Goal: Information Seeking & Learning: Learn about a topic

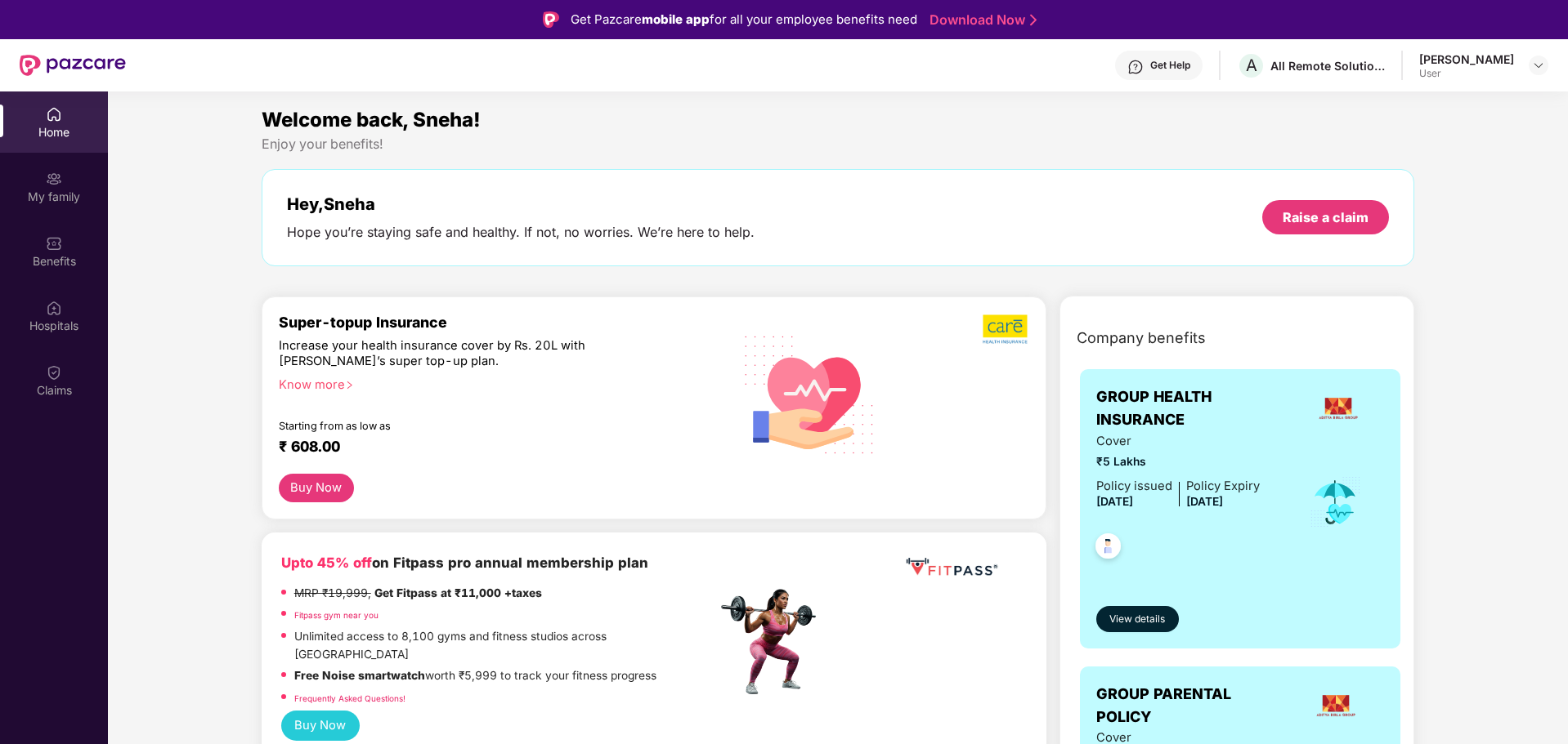
click at [1189, 61] on div "Get Help" at bounding box center [1171, 65] width 40 height 13
click at [1410, 267] on div "Welcome back, Sneha! Enjoy your benefits! Hey, [PERSON_NAME] Hope you’re stayin…" at bounding box center [838, 193] width 1166 height 179
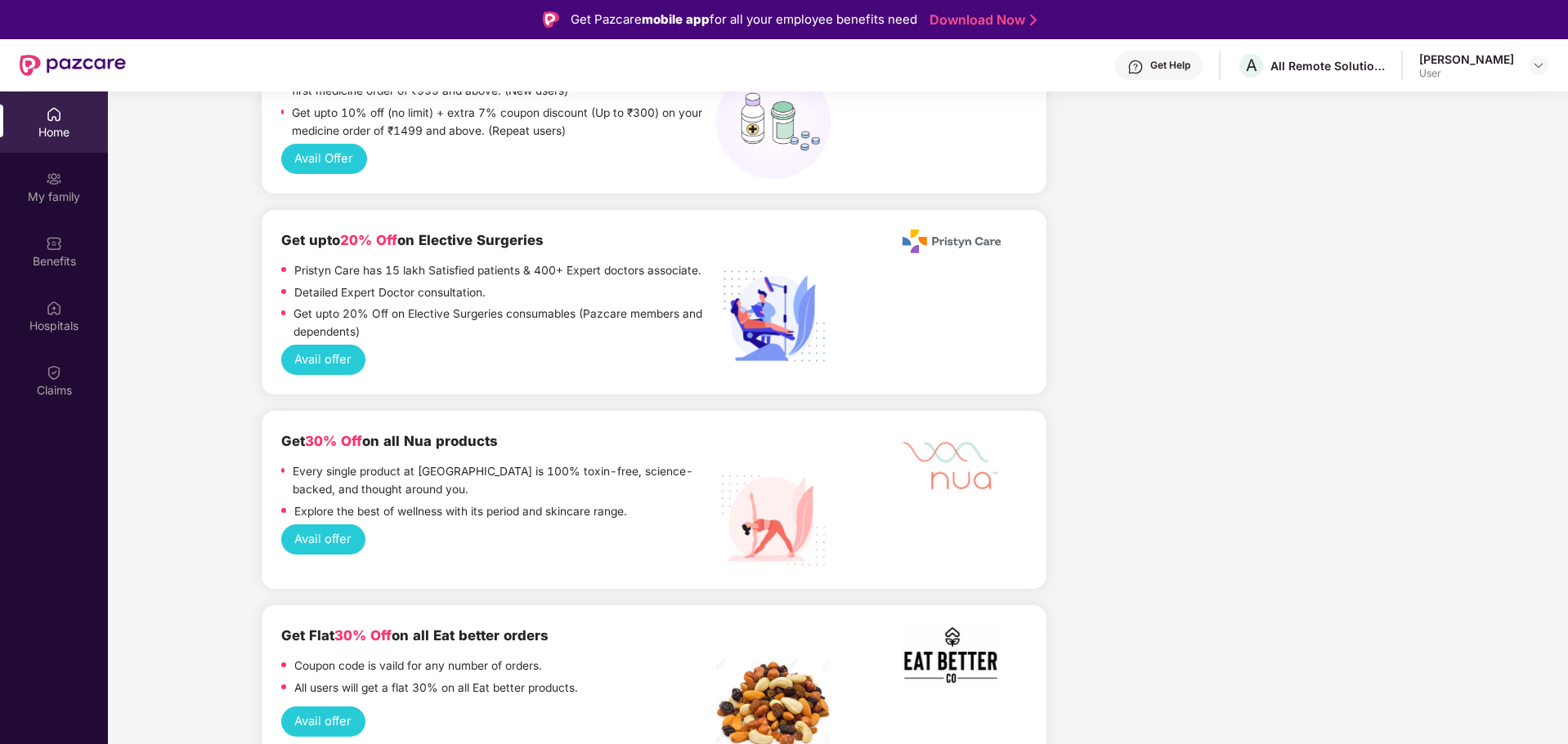
scroll to position [1879, 0]
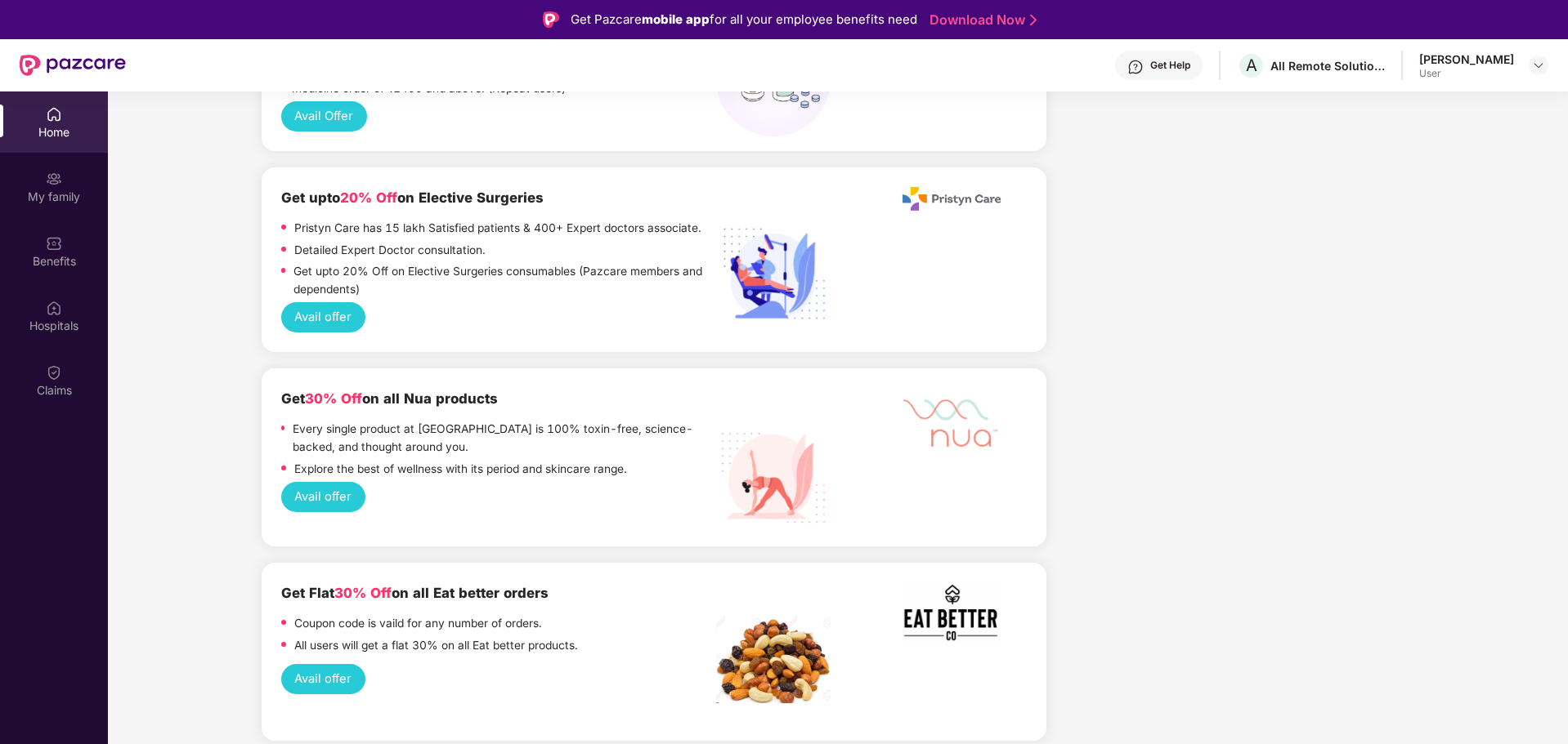
click at [1190, 63] on div "Get Help" at bounding box center [1171, 65] width 40 height 13
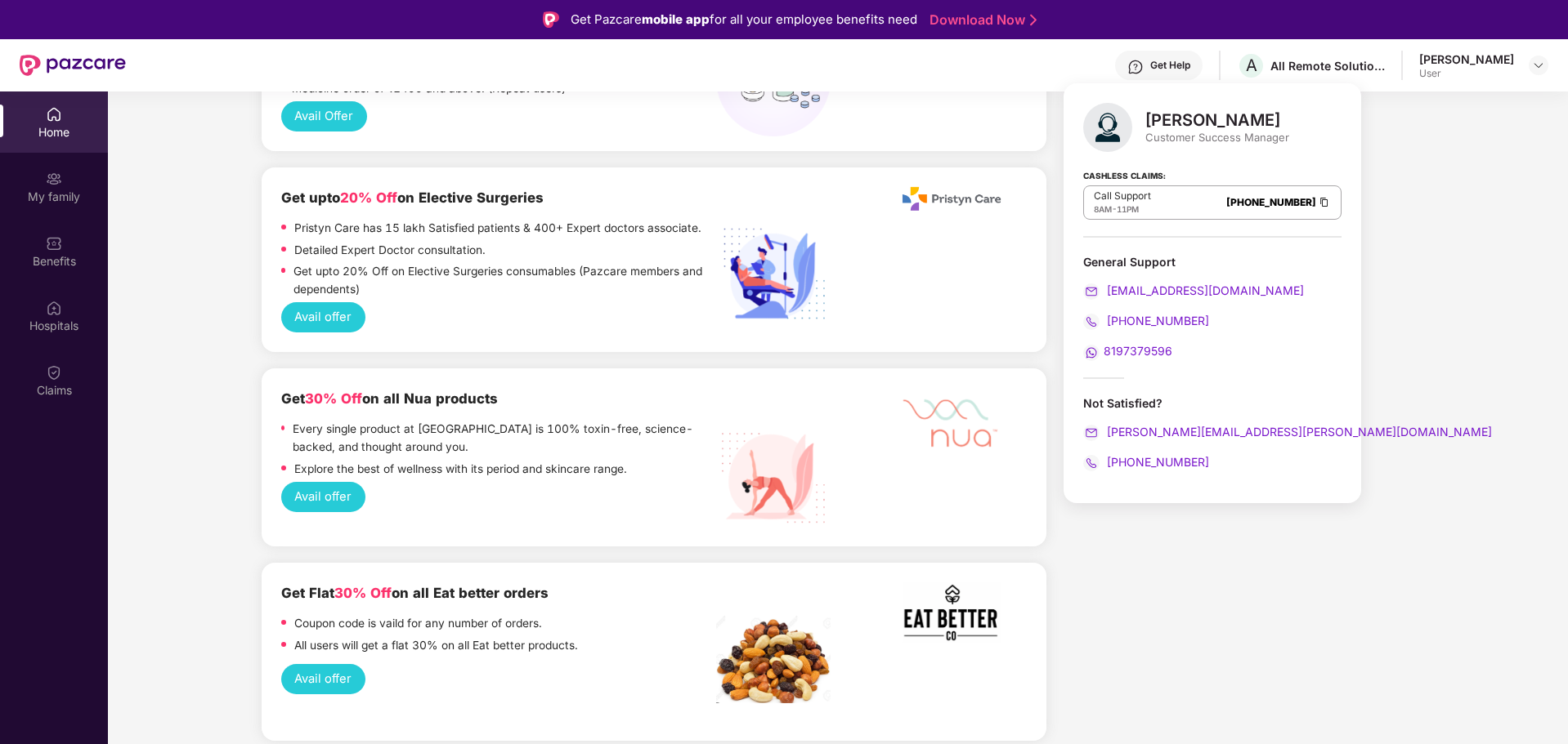
click at [1410, 220] on div "Company benefits GROUP HEALTH INSURANCE Cover ₹5 Lakhs Policy issued [DATE] Pol…" at bounding box center [1236, 472] width 369 height 4110
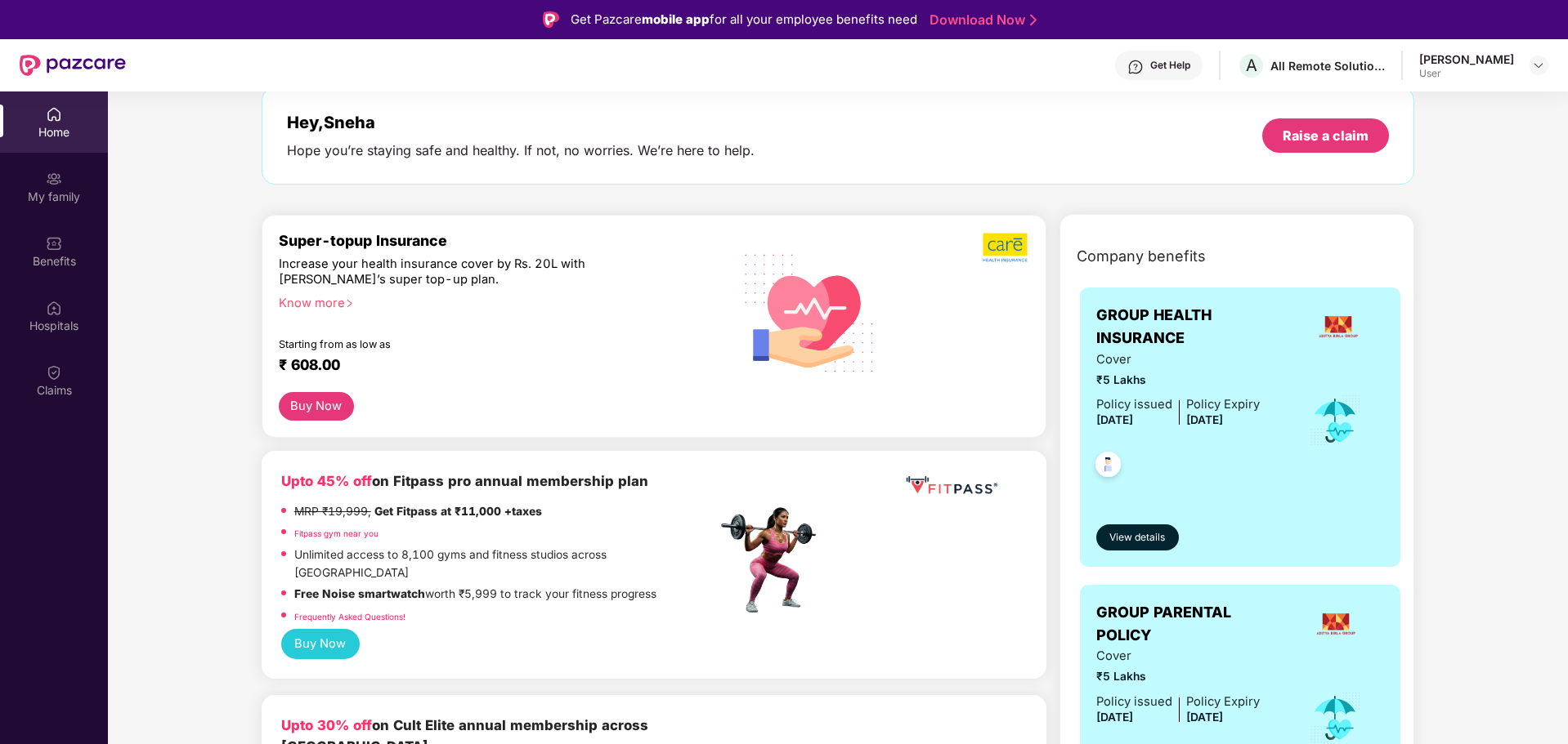
scroll to position [245, 0]
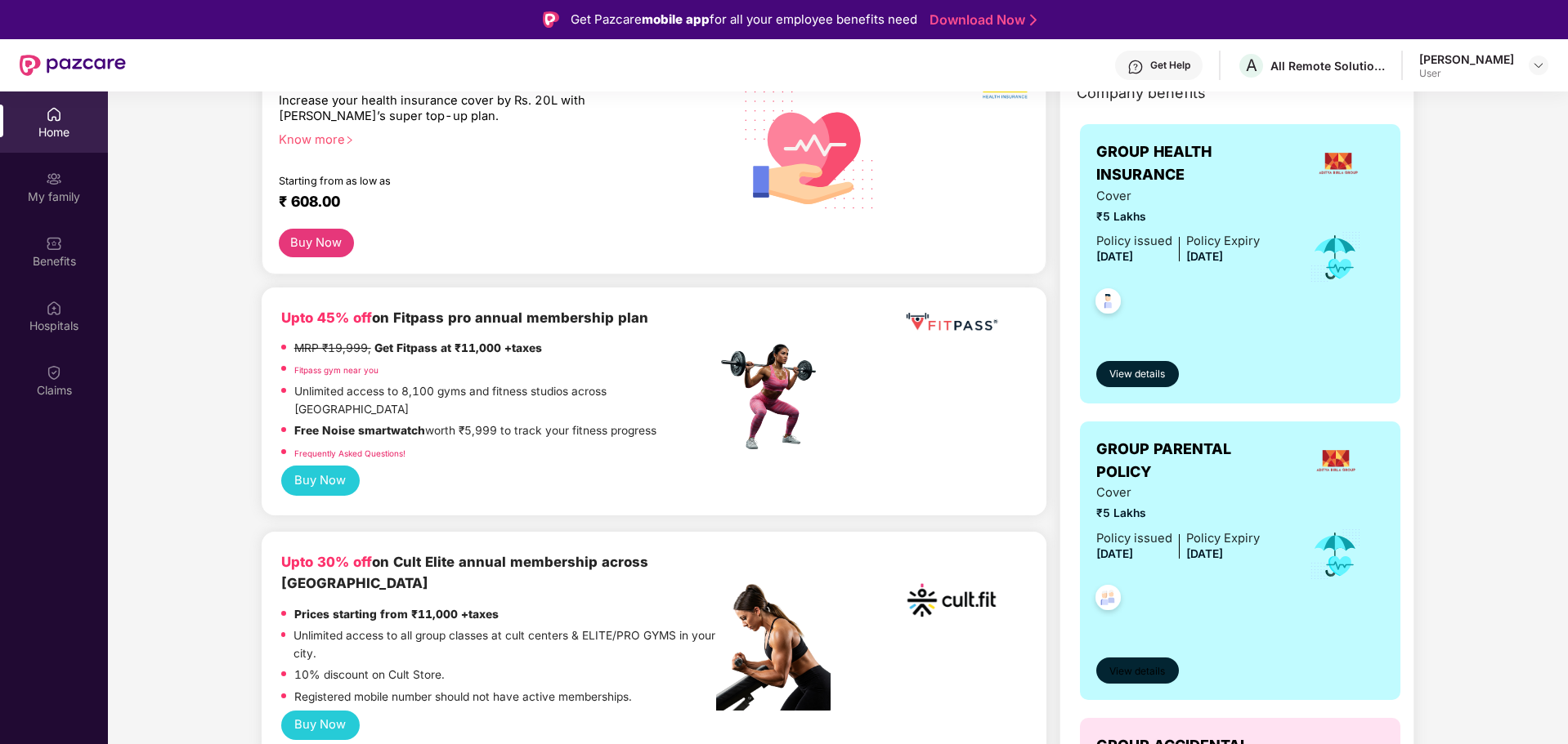
click at [1141, 675] on span "View details" at bounding box center [1136, 672] width 55 height 16
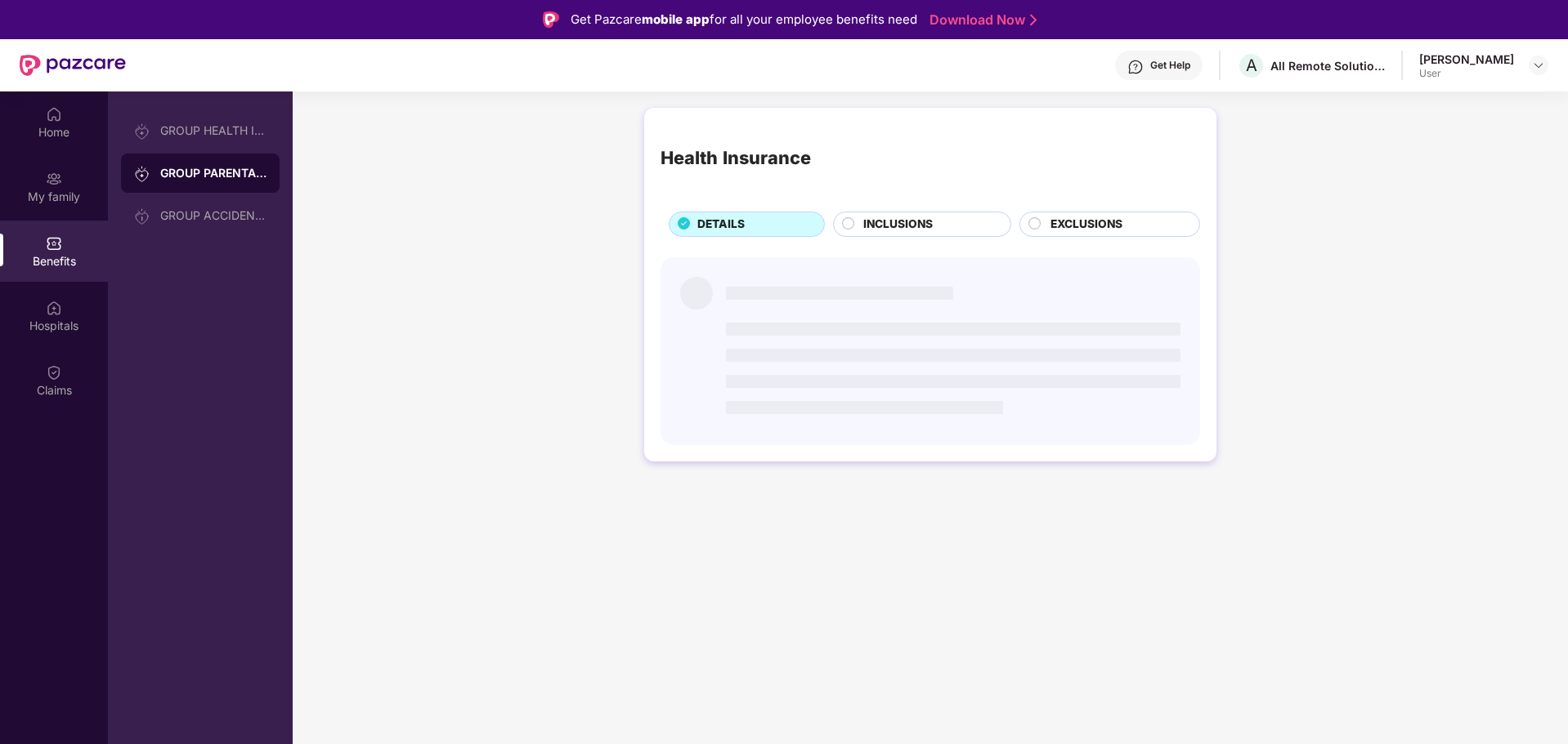
scroll to position [0, 0]
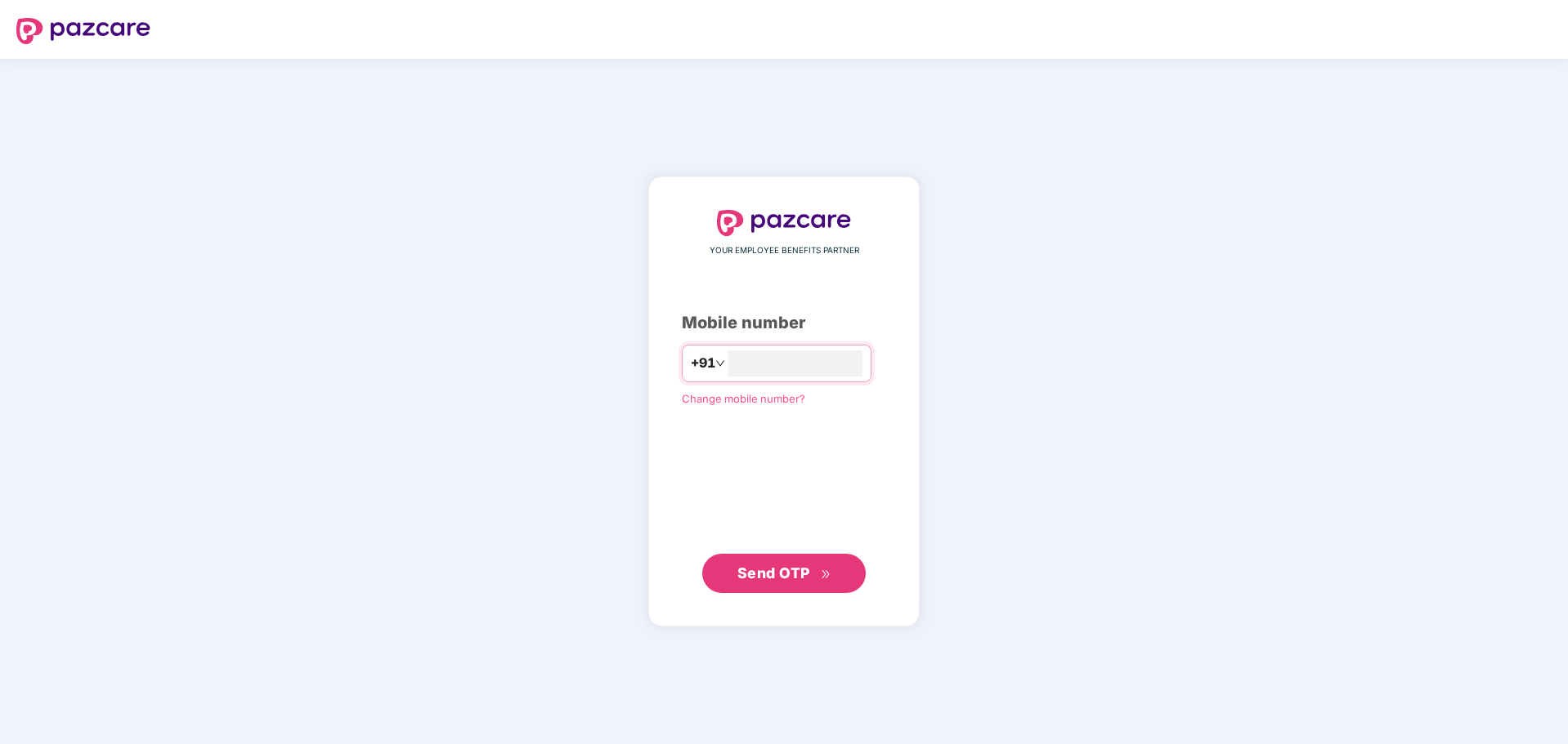
type input "**********"
click at [796, 567] on span "Send OTP" at bounding box center [773, 573] width 73 height 18
